Goal: Transaction & Acquisition: Download file/media

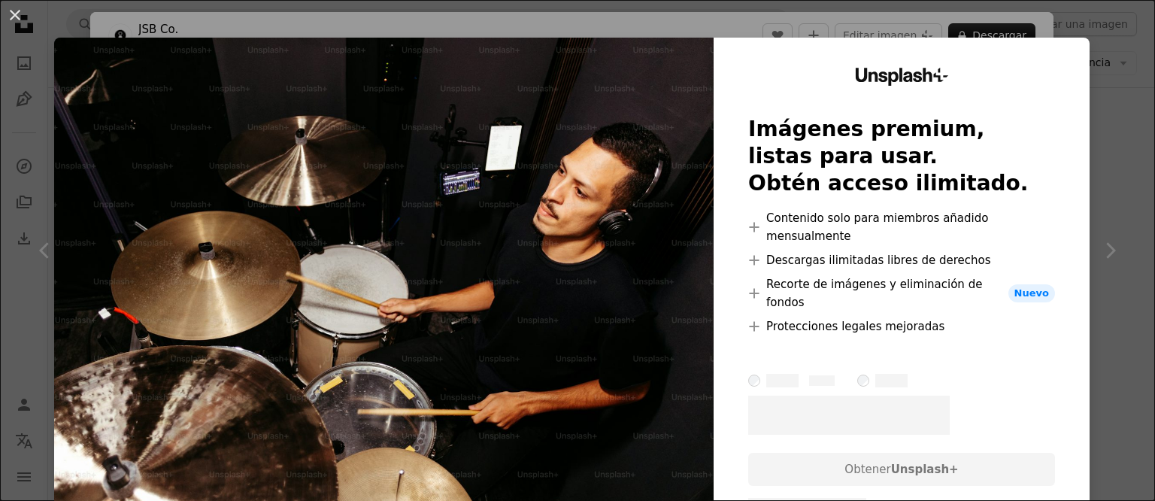
scroll to position [590, 0]
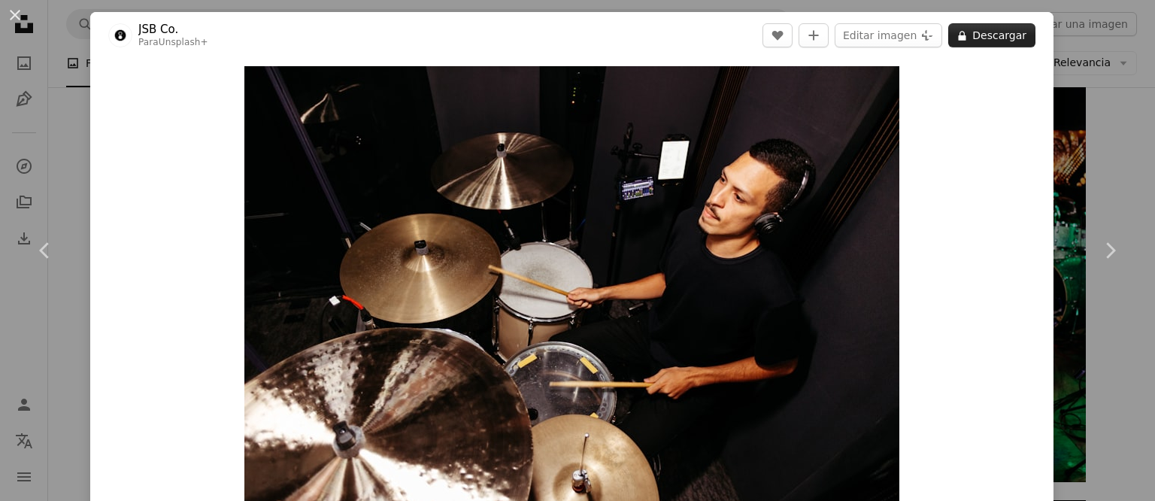
click at [997, 34] on button "A lock Descargar" at bounding box center [991, 35] width 87 height 24
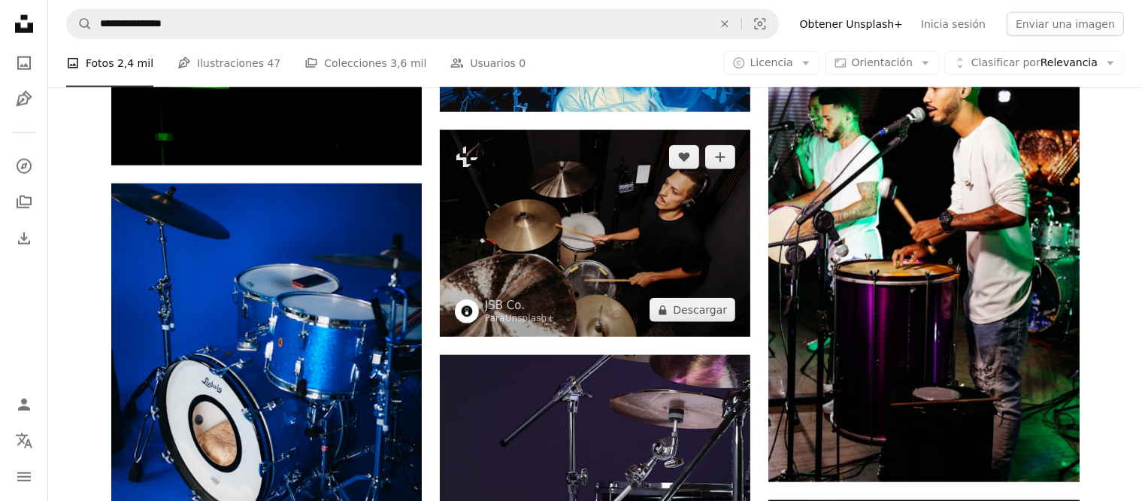
click at [588, 240] on img at bounding box center [595, 233] width 311 height 207
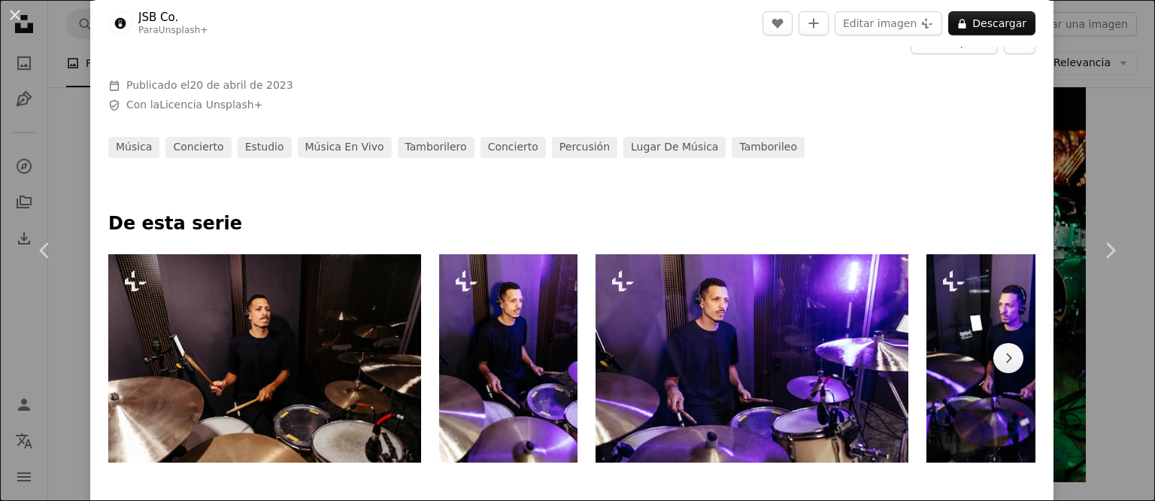
scroll to position [526, 0]
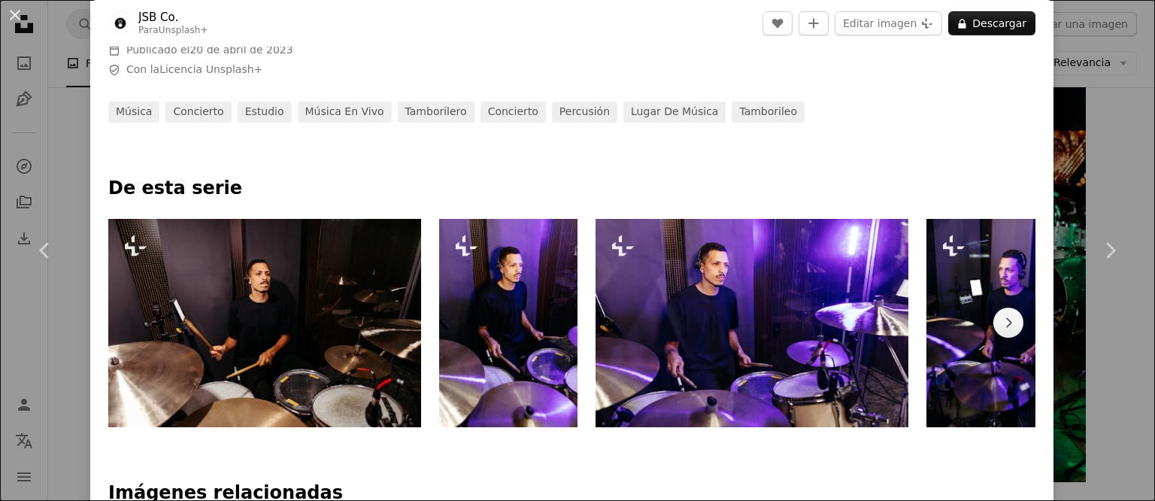
click at [267, 286] on img at bounding box center [264, 323] width 313 height 208
